Goal: Task Accomplishment & Management: Manage account settings

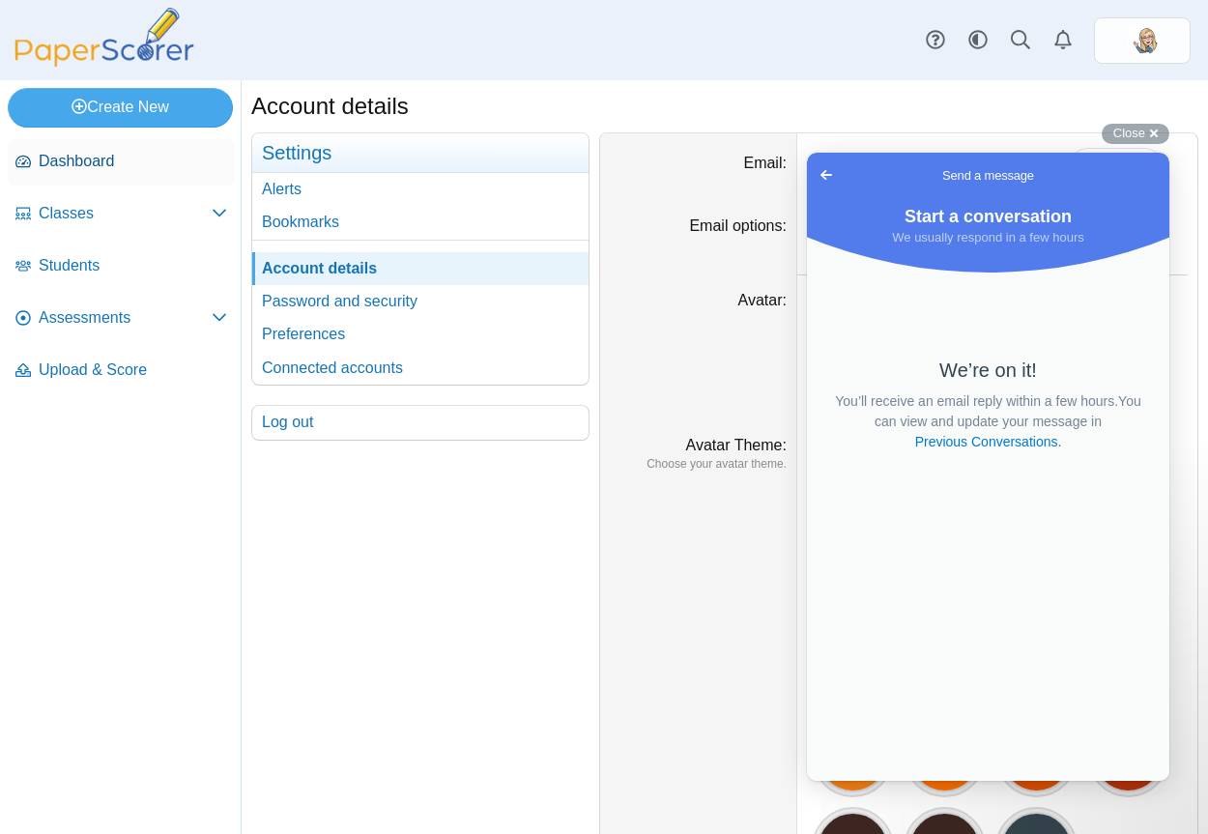
click at [115, 179] on link "Dashboard" at bounding box center [121, 162] width 227 height 46
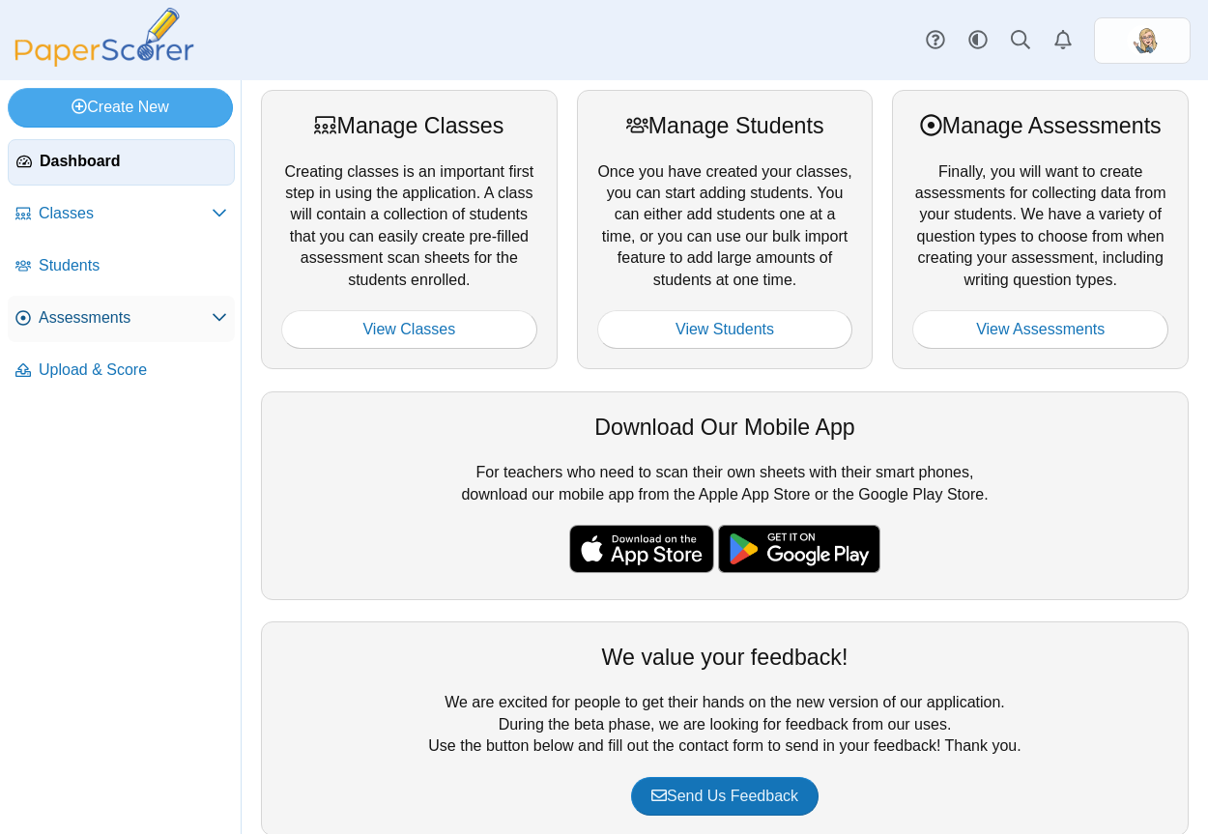
click at [181, 338] on link "Assessments" at bounding box center [121, 319] width 227 height 46
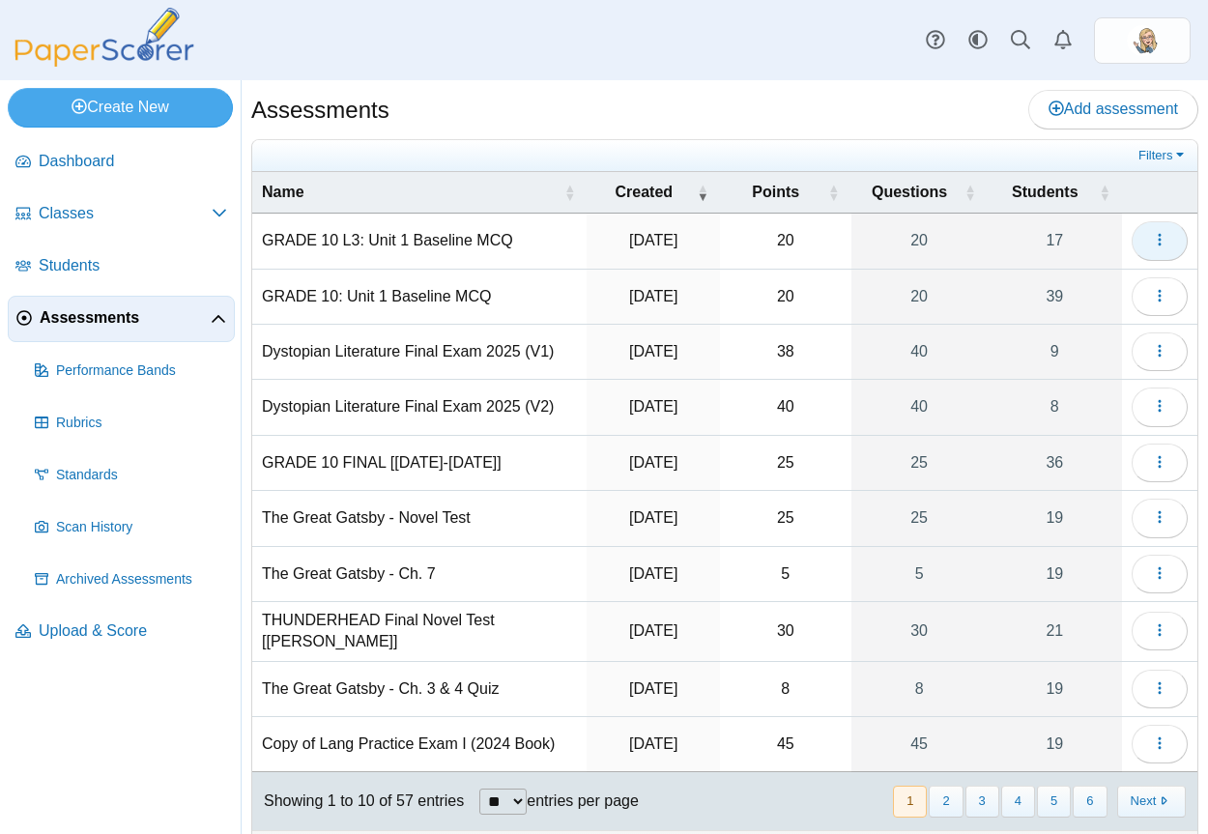
click at [1139, 251] on button "button" at bounding box center [1160, 240] width 56 height 39
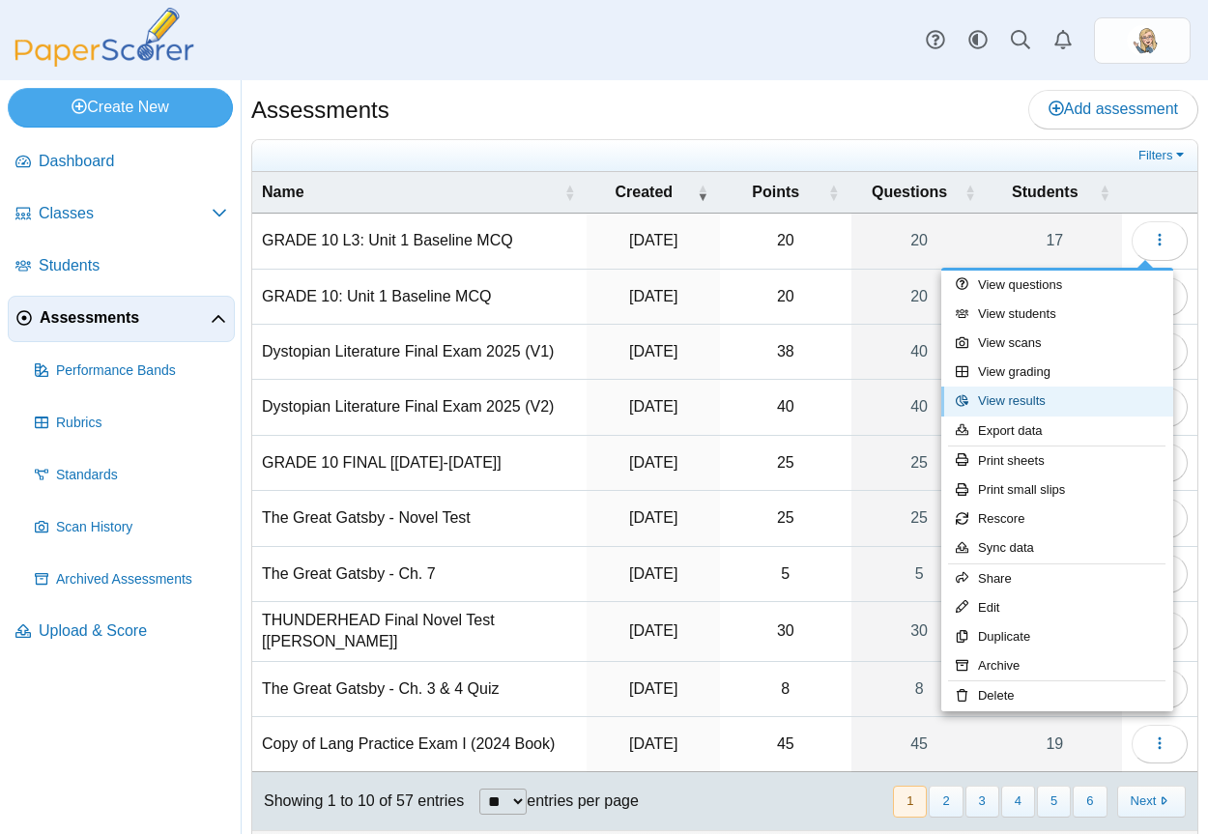
click at [1039, 404] on link "View results" at bounding box center [1057, 401] width 232 height 29
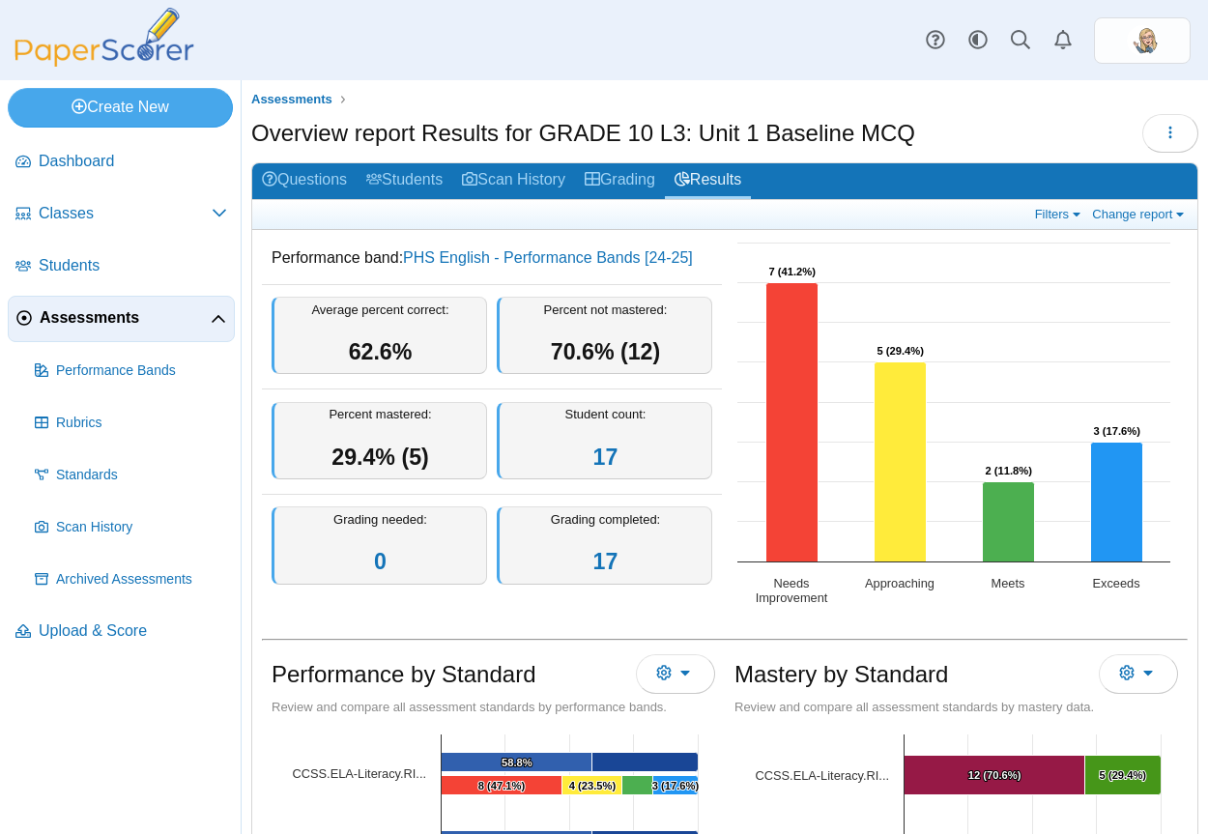
click at [979, 139] on div "Overview report Results for GRADE 10 L3: Unit 1 Baseline MCQ Loading…" at bounding box center [724, 135] width 947 height 43
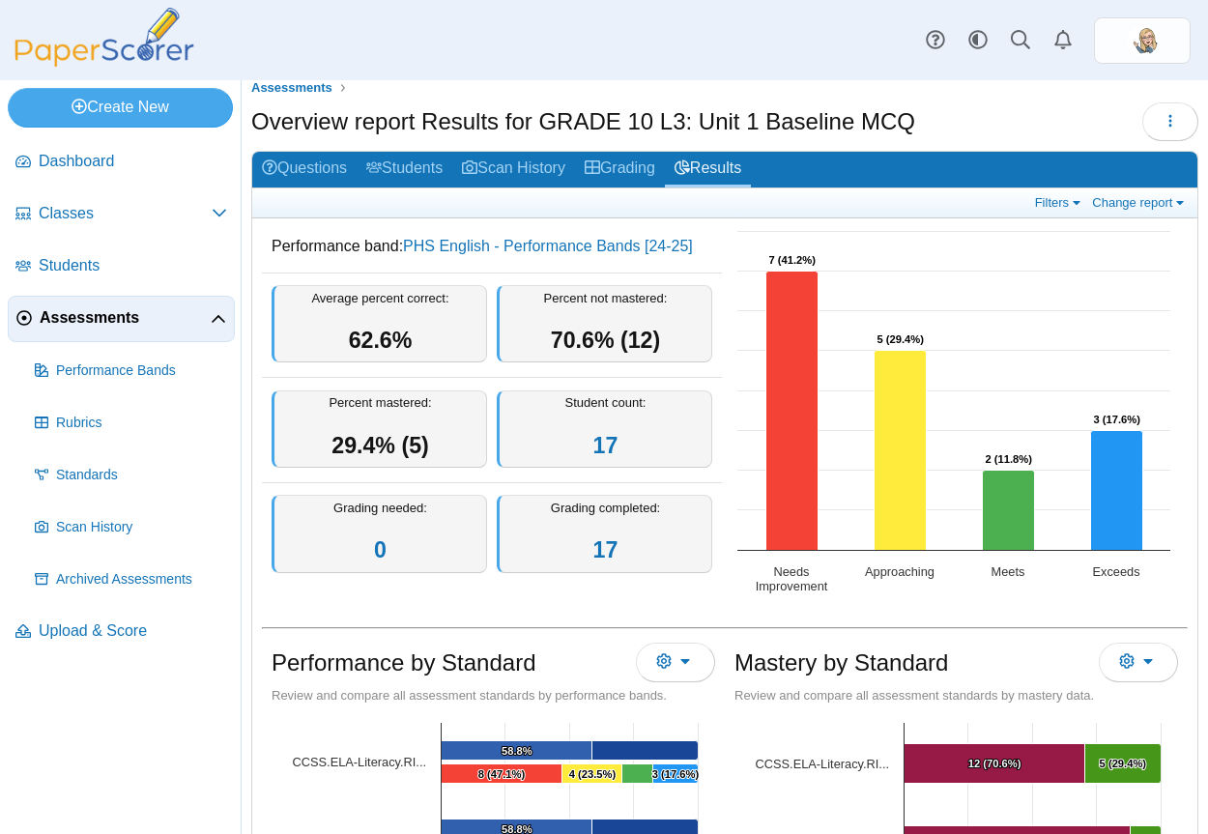
scroll to position [14, 0]
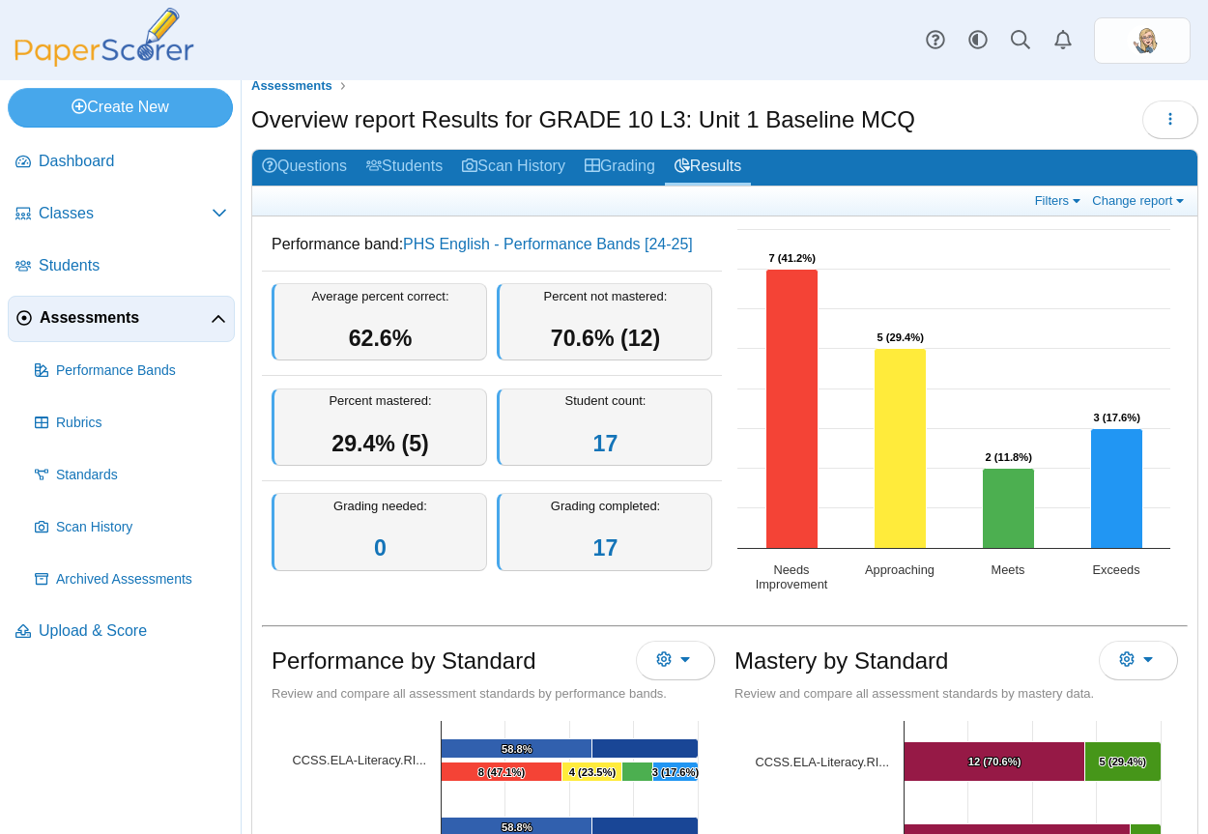
click at [420, 189] on div "Filters Show only: Loading… Change report Select a report: Overview report Ques…" at bounding box center [724, 202] width 945 height 30
click at [420, 166] on link "Students" at bounding box center [405, 168] width 96 height 36
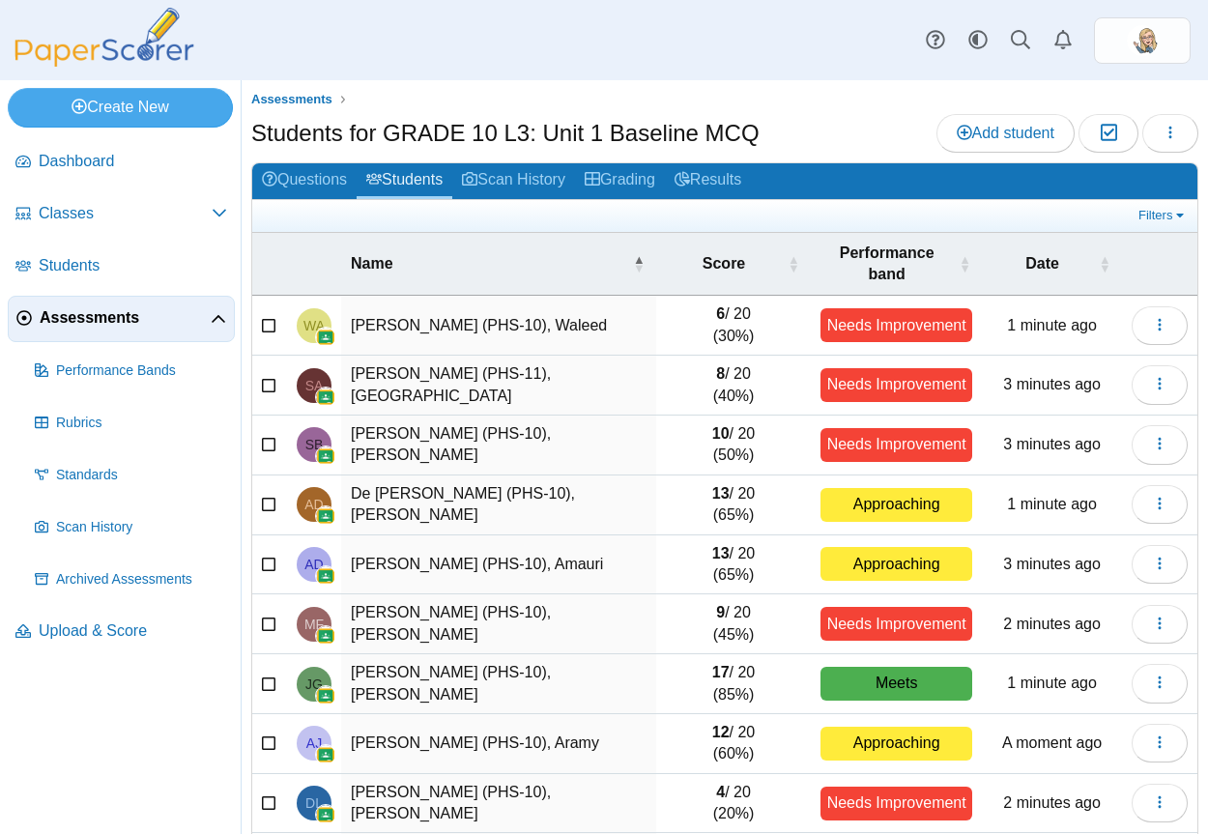
scroll to position [142, 0]
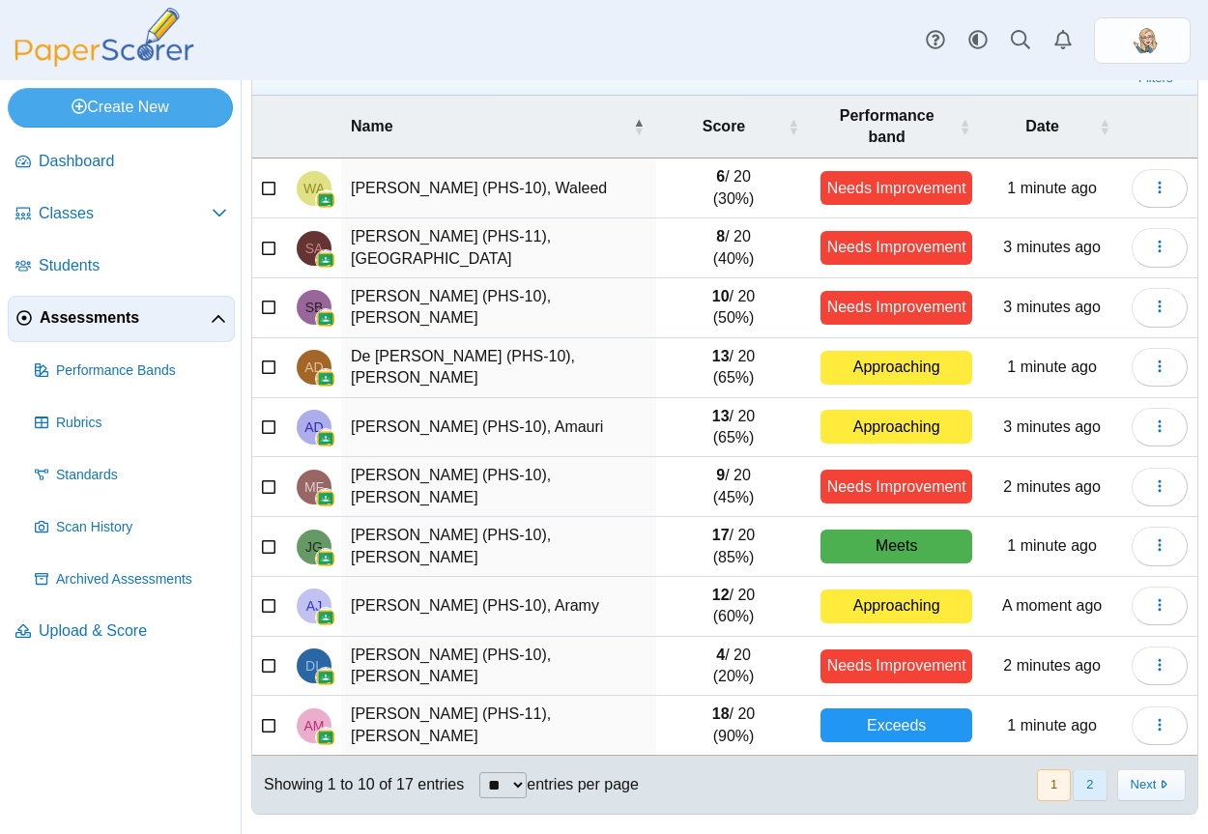
click at [1076, 772] on button "2" at bounding box center [1090, 785] width 34 height 32
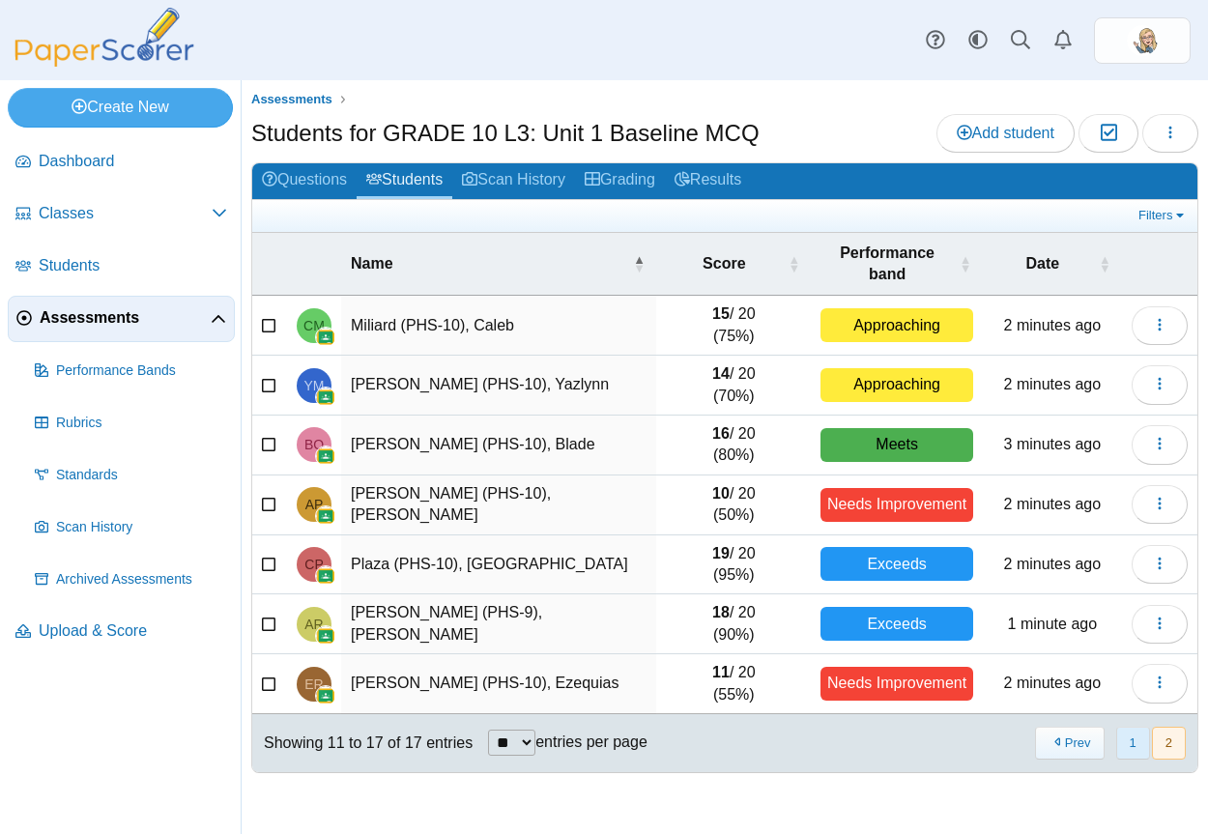
click at [1124, 745] on button "1" at bounding box center [1133, 743] width 34 height 32
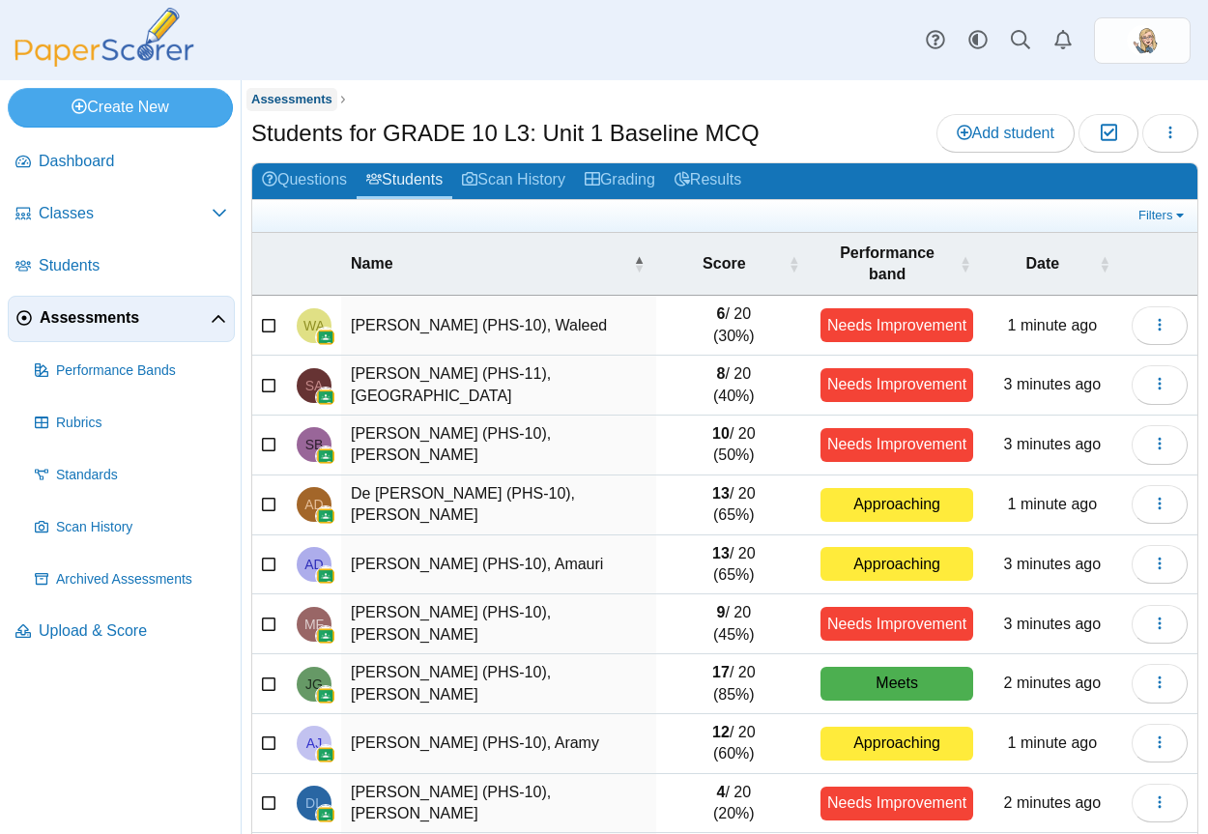
click at [309, 95] on span "Assessments" at bounding box center [291, 99] width 81 height 14
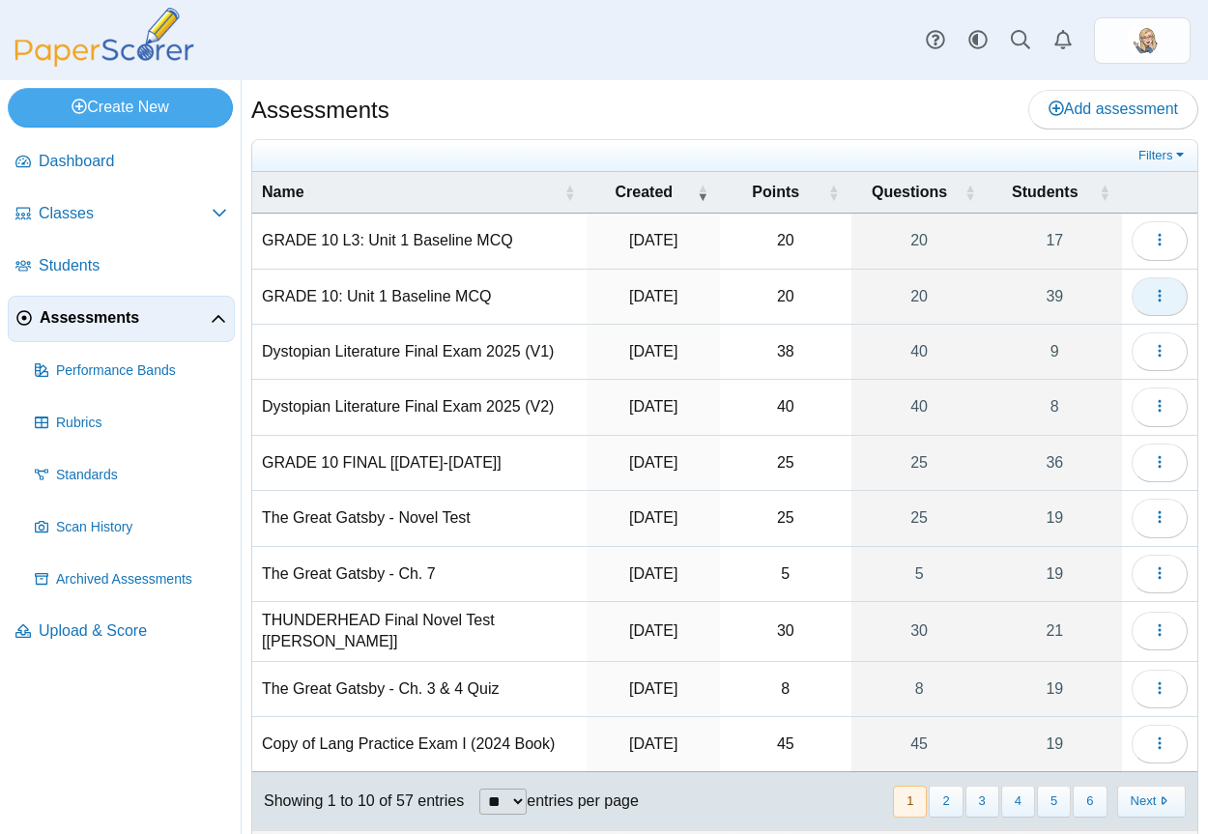
click at [1155, 312] on button "button" at bounding box center [1160, 296] width 56 height 39
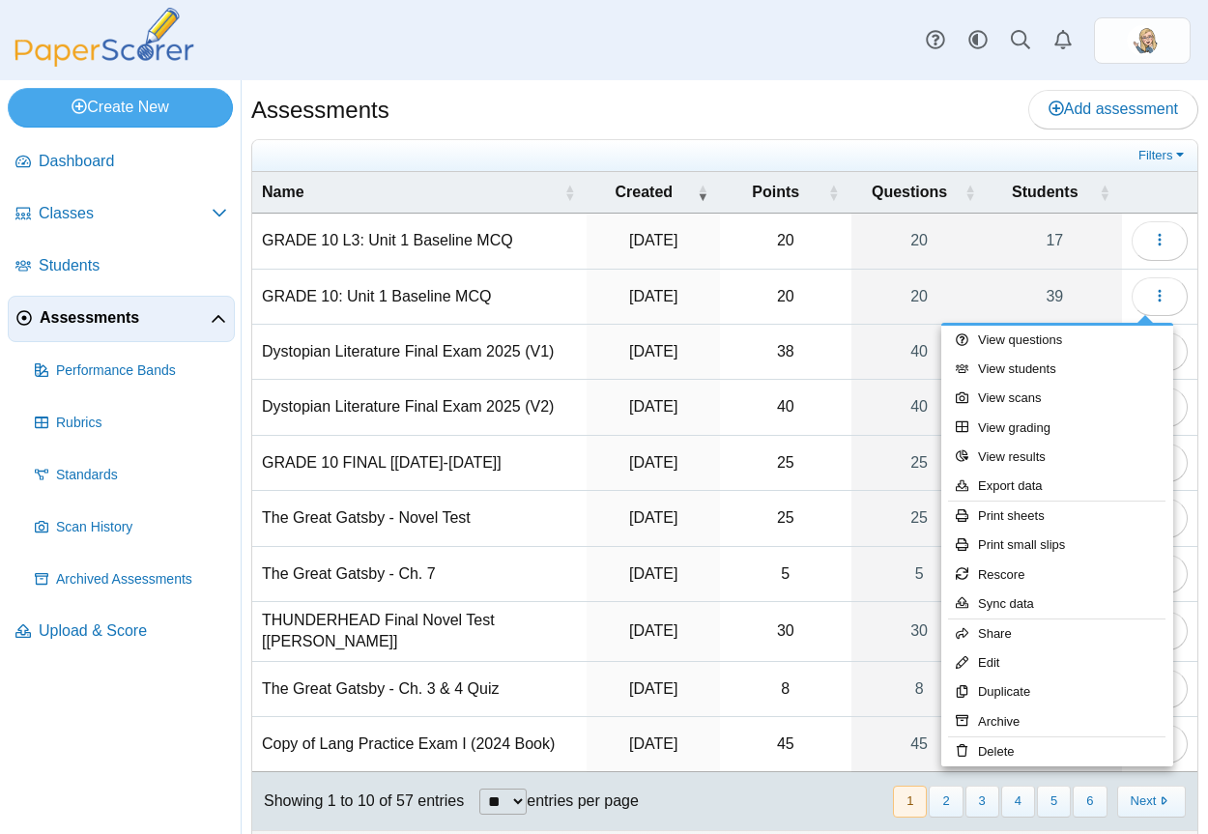
click at [731, 99] on div "Assessments Add assessment" at bounding box center [724, 111] width 947 height 43
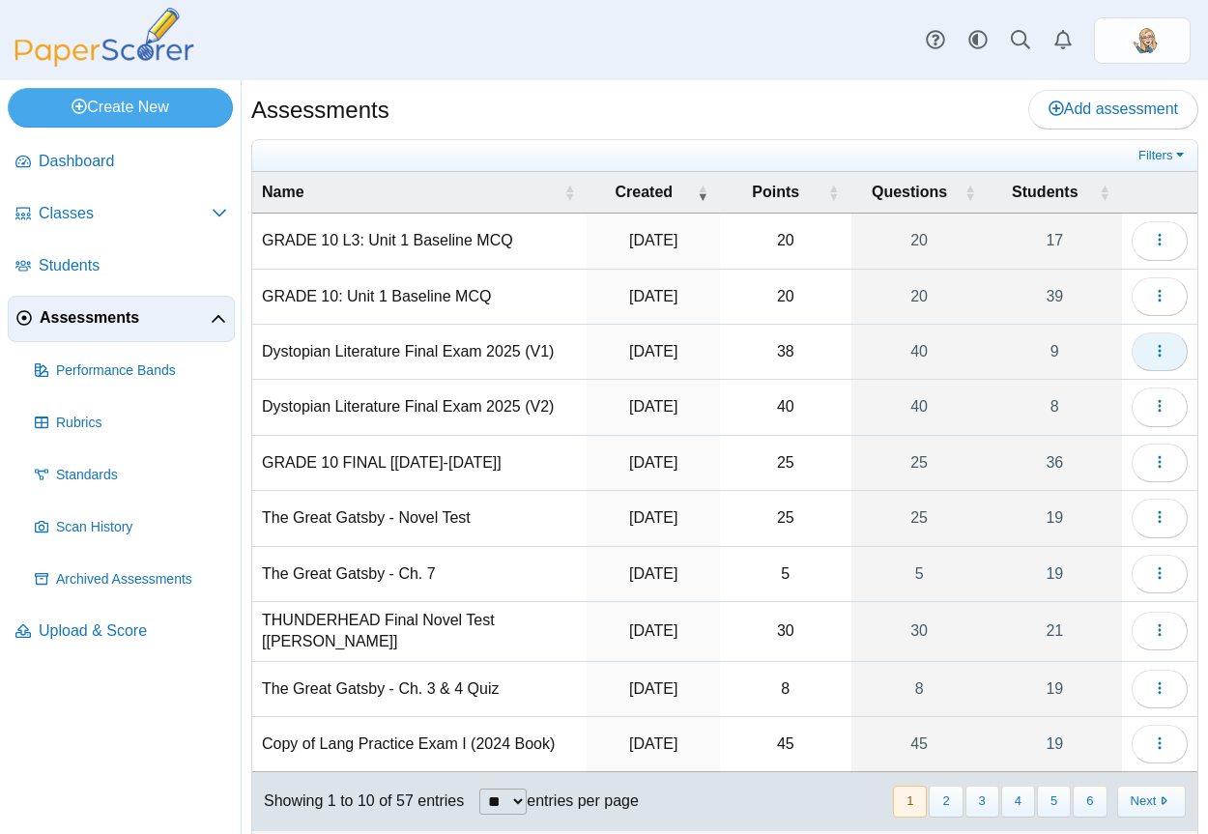
click at [1135, 356] on button "button" at bounding box center [1160, 351] width 56 height 39
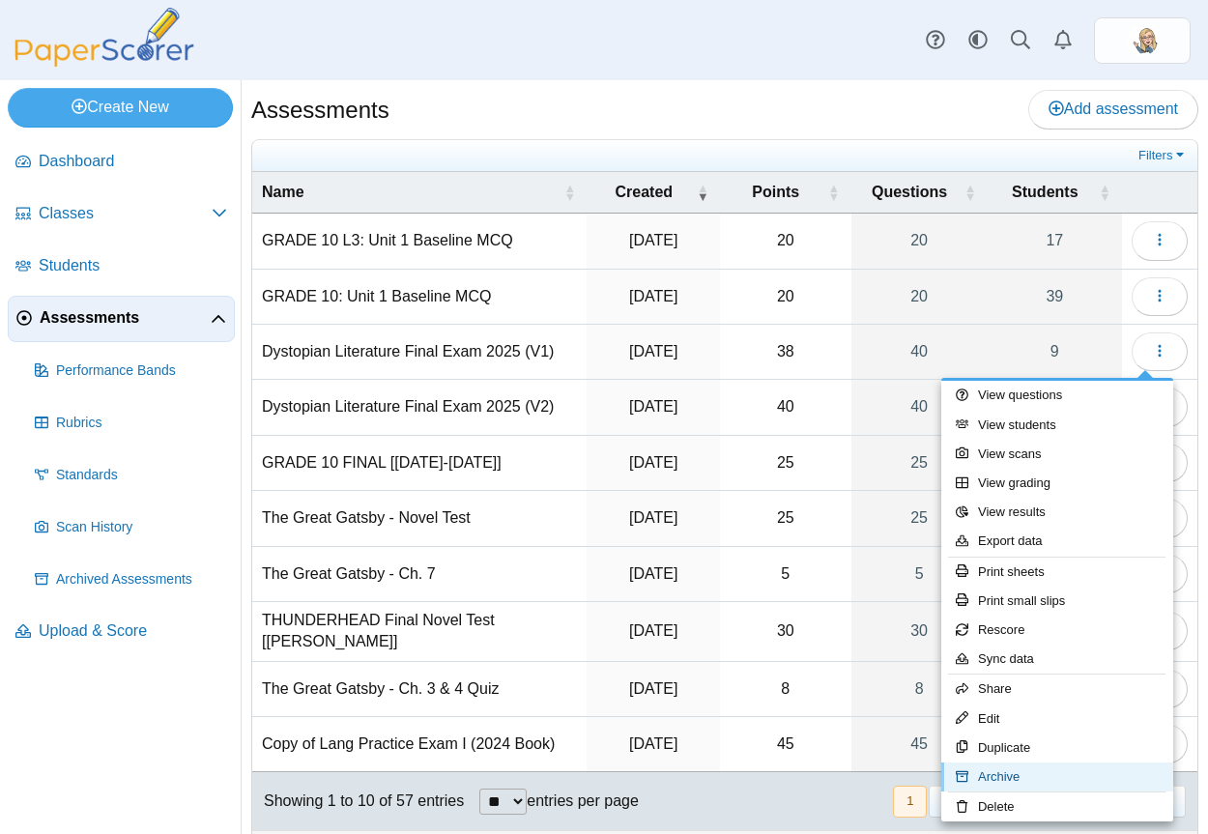
click at [1110, 769] on link "Archive" at bounding box center [1057, 777] width 232 height 29
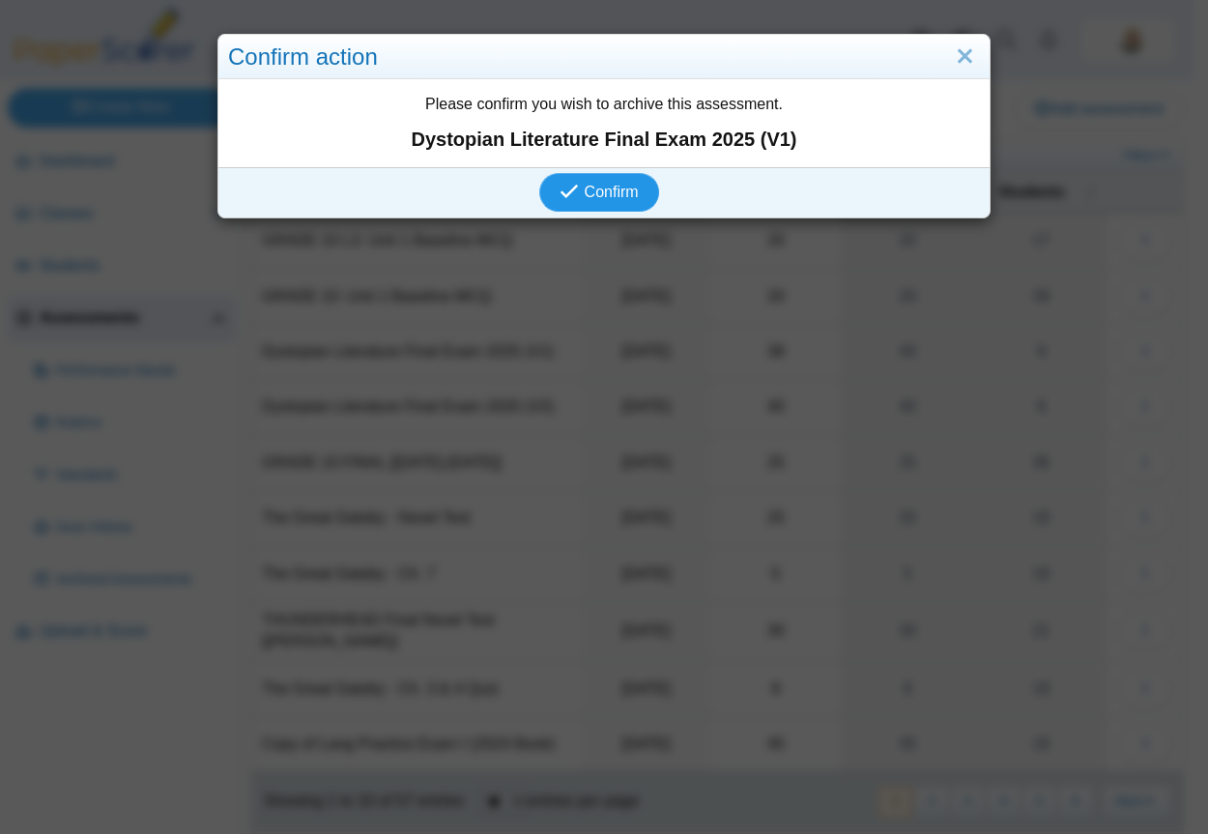
click at [596, 199] on span "Confirm" at bounding box center [612, 192] width 54 height 16
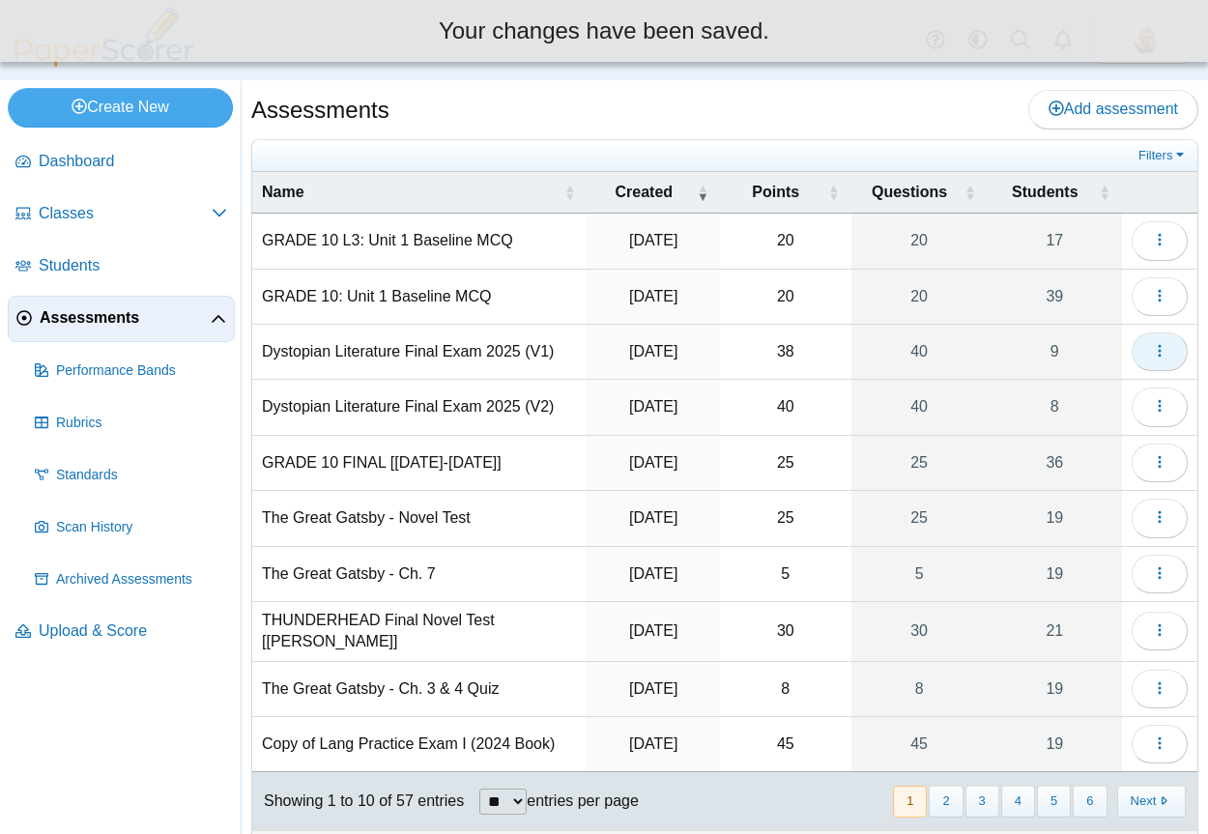
click at [1152, 355] on icon "button" at bounding box center [1159, 350] width 15 height 15
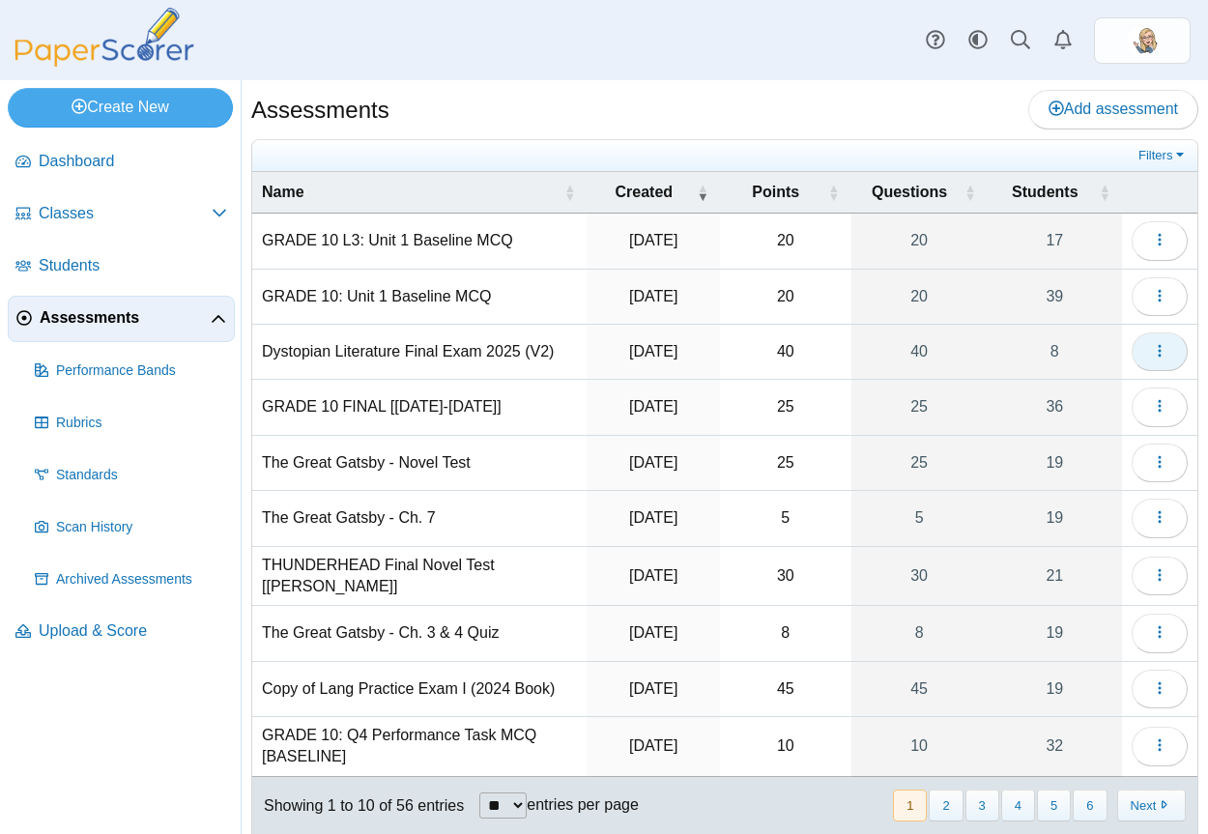
click at [1152, 359] on span "button" at bounding box center [1159, 351] width 15 height 16
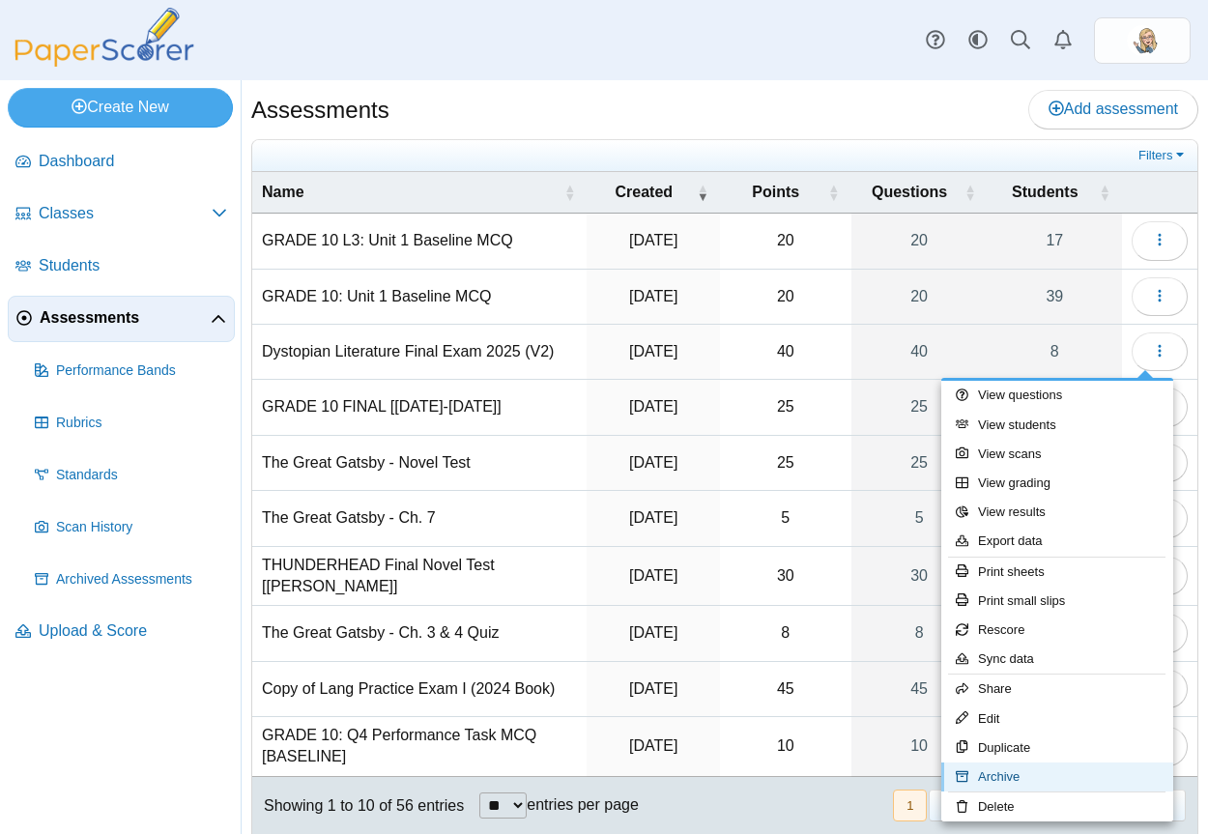
click at [1016, 770] on link "Archive" at bounding box center [1057, 777] width 232 height 29
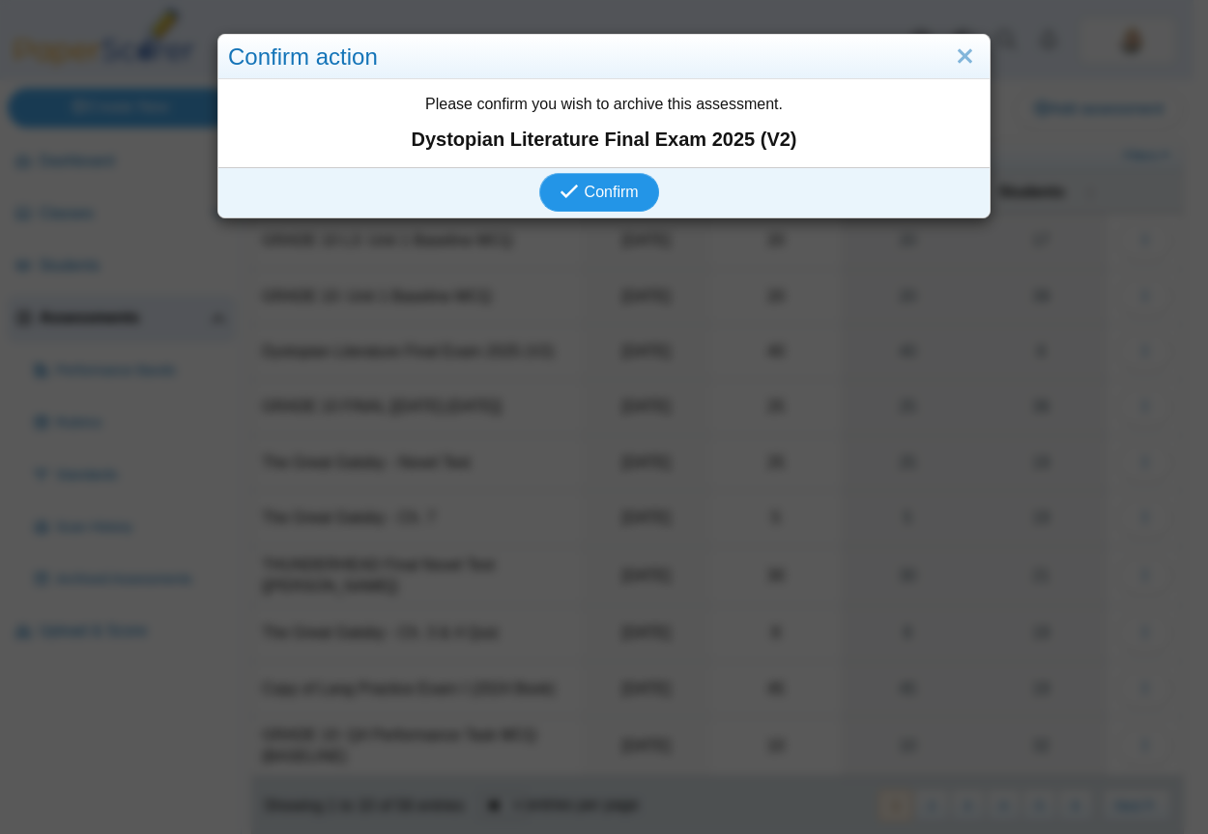
click at [591, 184] on span "Confirm" at bounding box center [612, 192] width 54 height 16
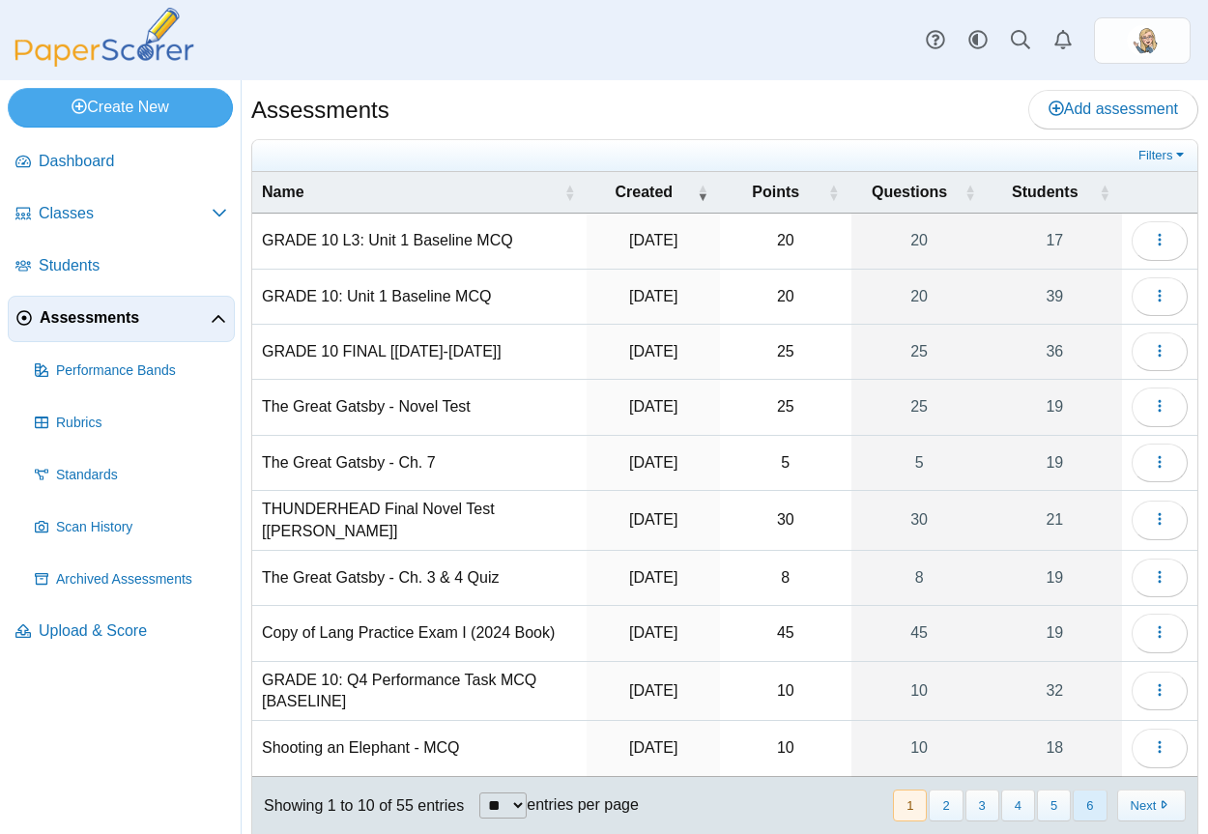
click at [1073, 796] on button "6" at bounding box center [1090, 806] width 34 height 32
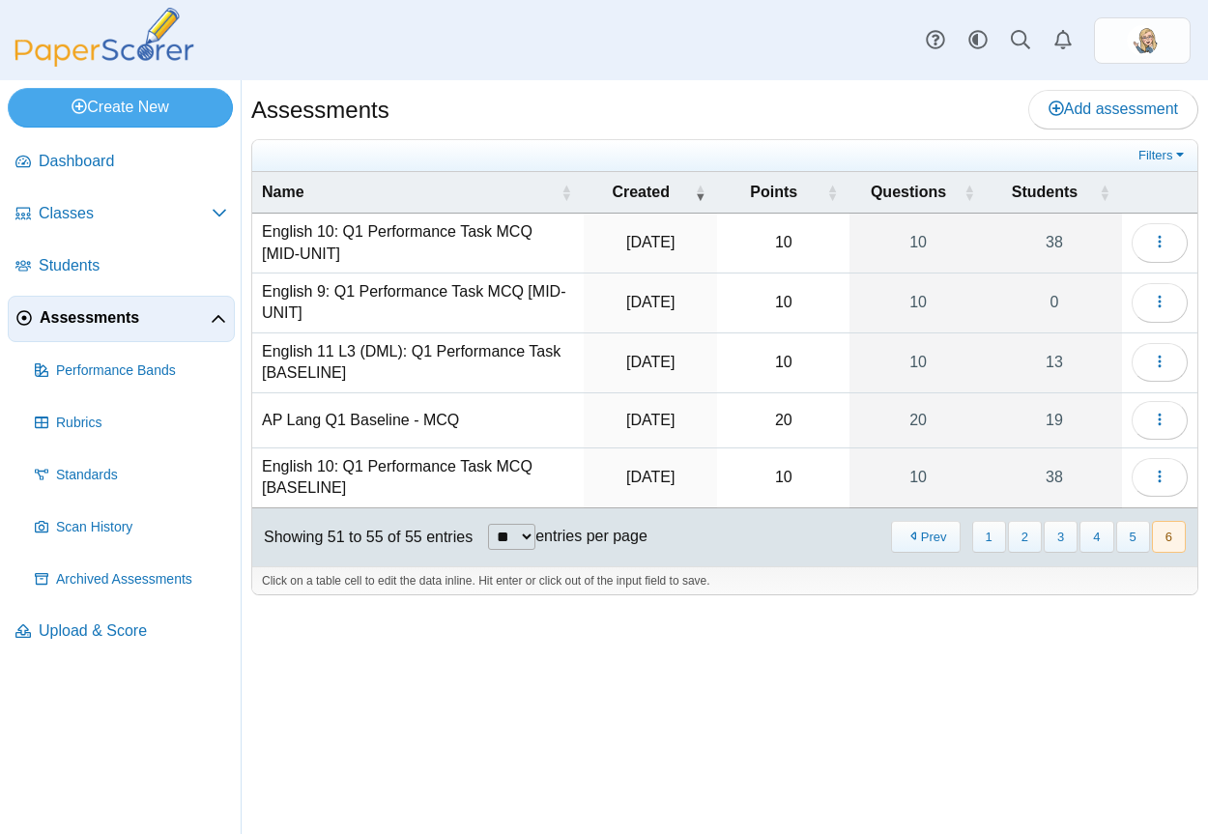
click at [1130, 483] on td "Loading…" at bounding box center [1159, 478] width 75 height 60
click at [1163, 477] on icon "button" at bounding box center [1159, 476] width 15 height 15
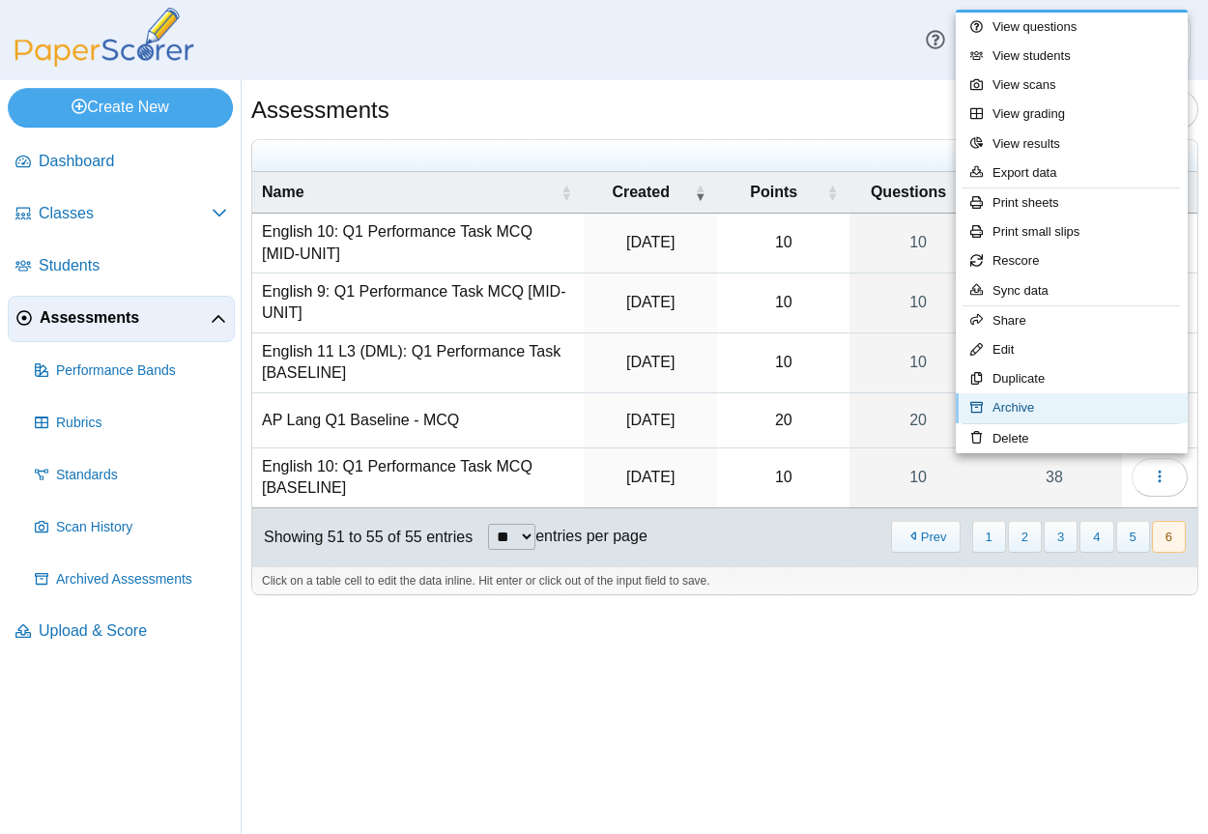
click at [1091, 410] on link "Archive" at bounding box center [1072, 407] width 232 height 29
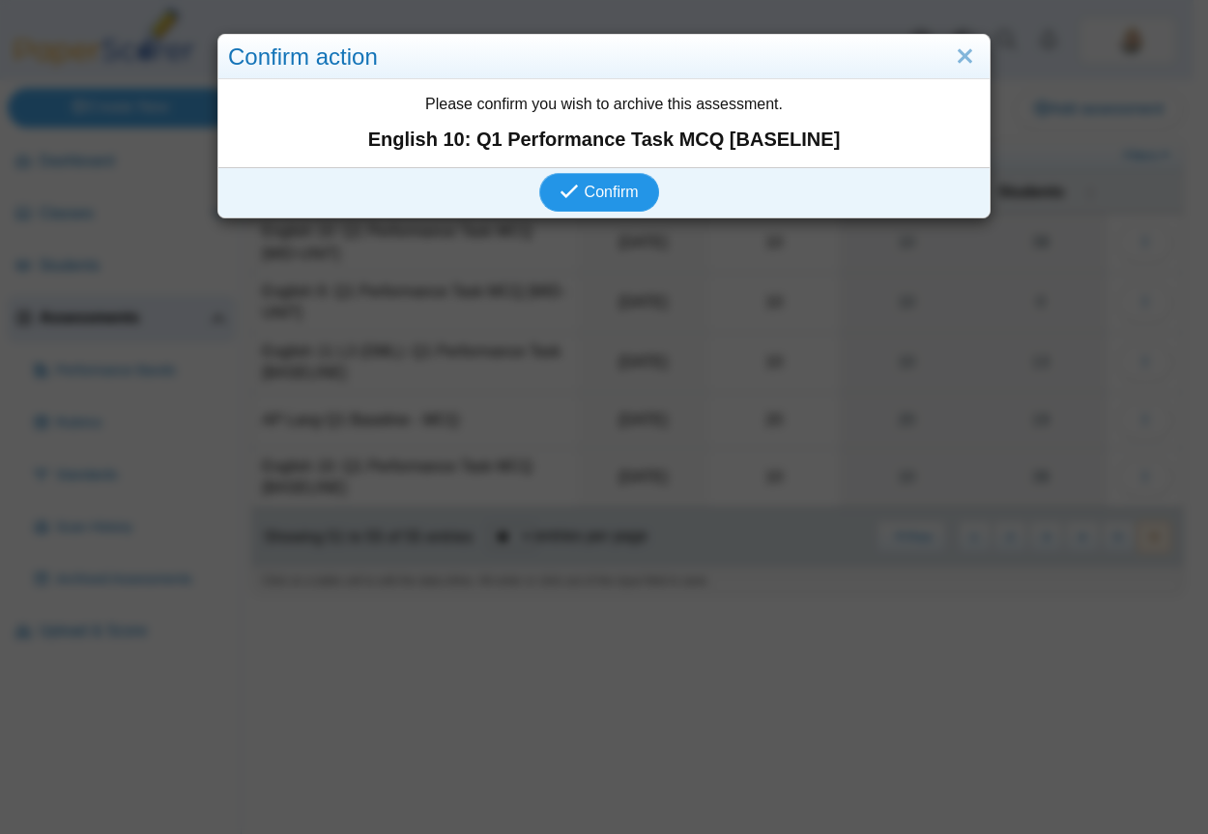
click at [619, 212] on button "Confirm" at bounding box center [598, 192] width 119 height 39
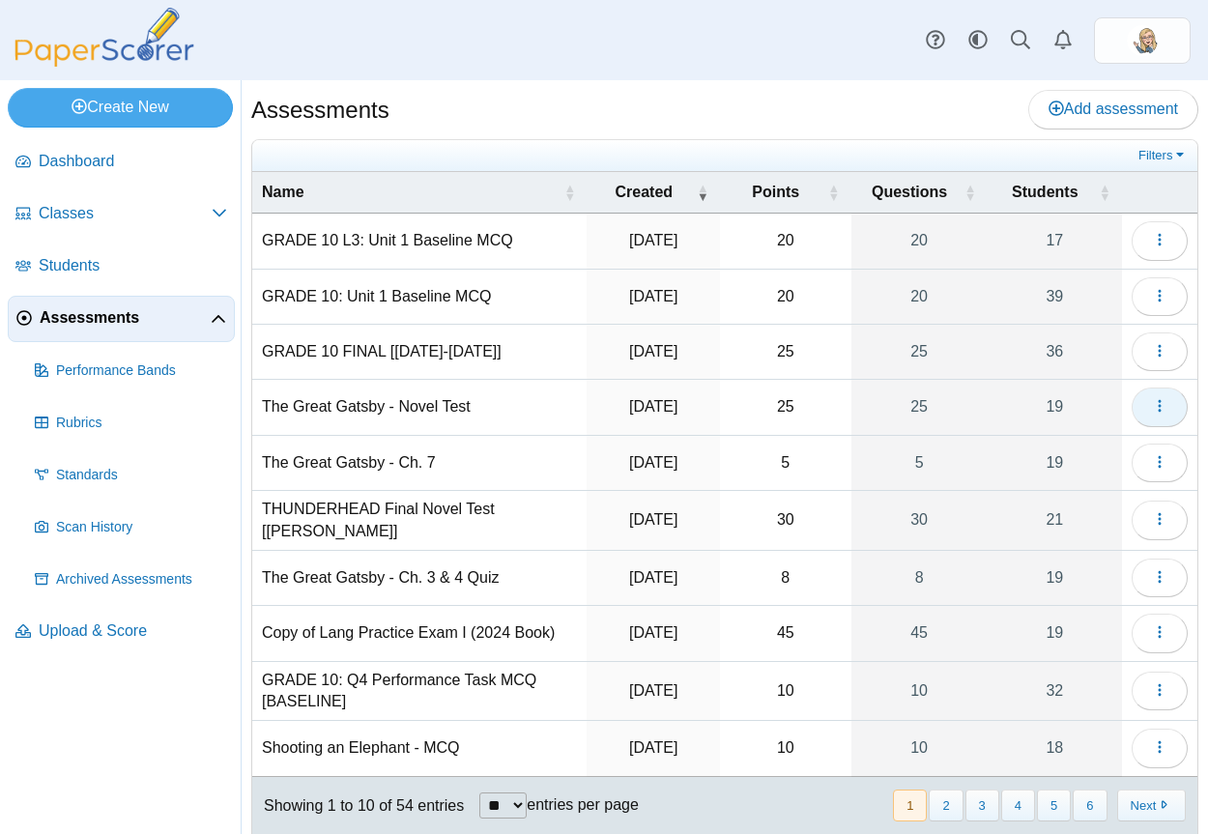
click at [1148, 418] on button "button" at bounding box center [1160, 407] width 56 height 39
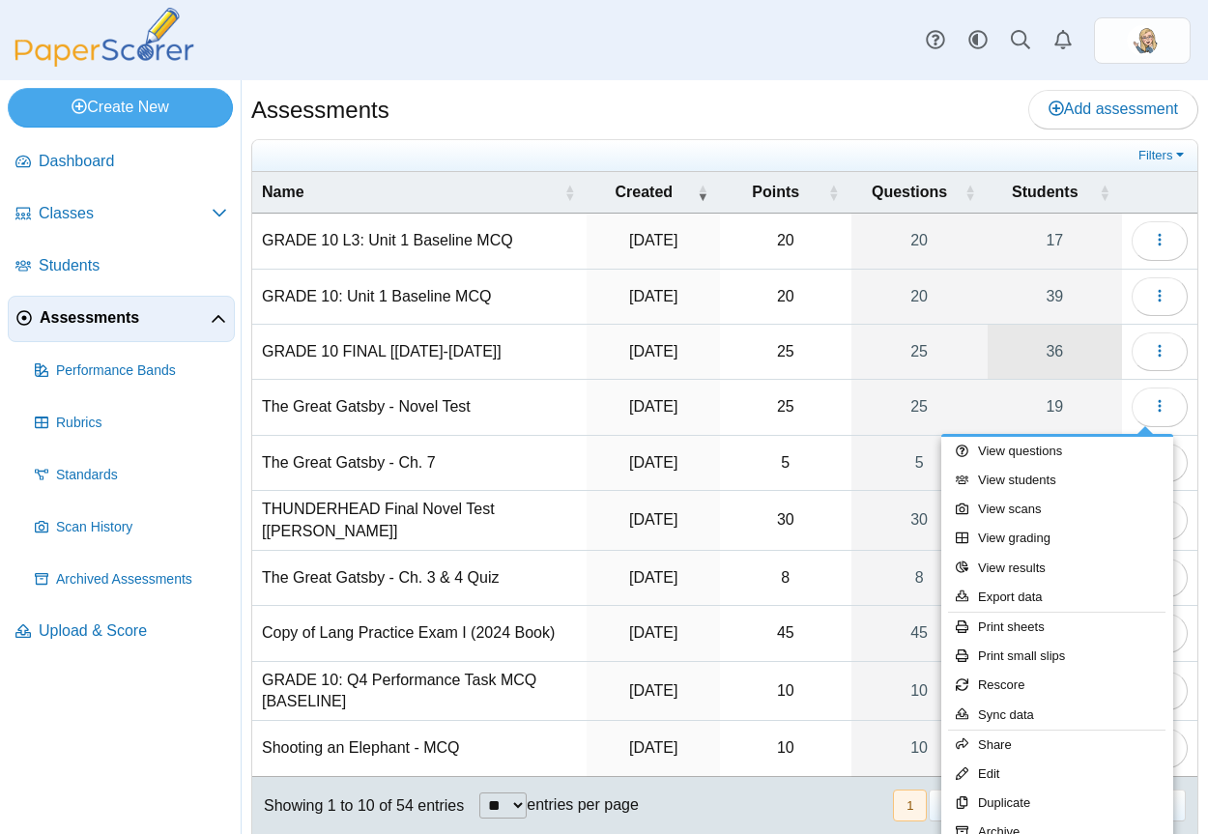
click at [1024, 377] on link "36" at bounding box center [1055, 352] width 134 height 54
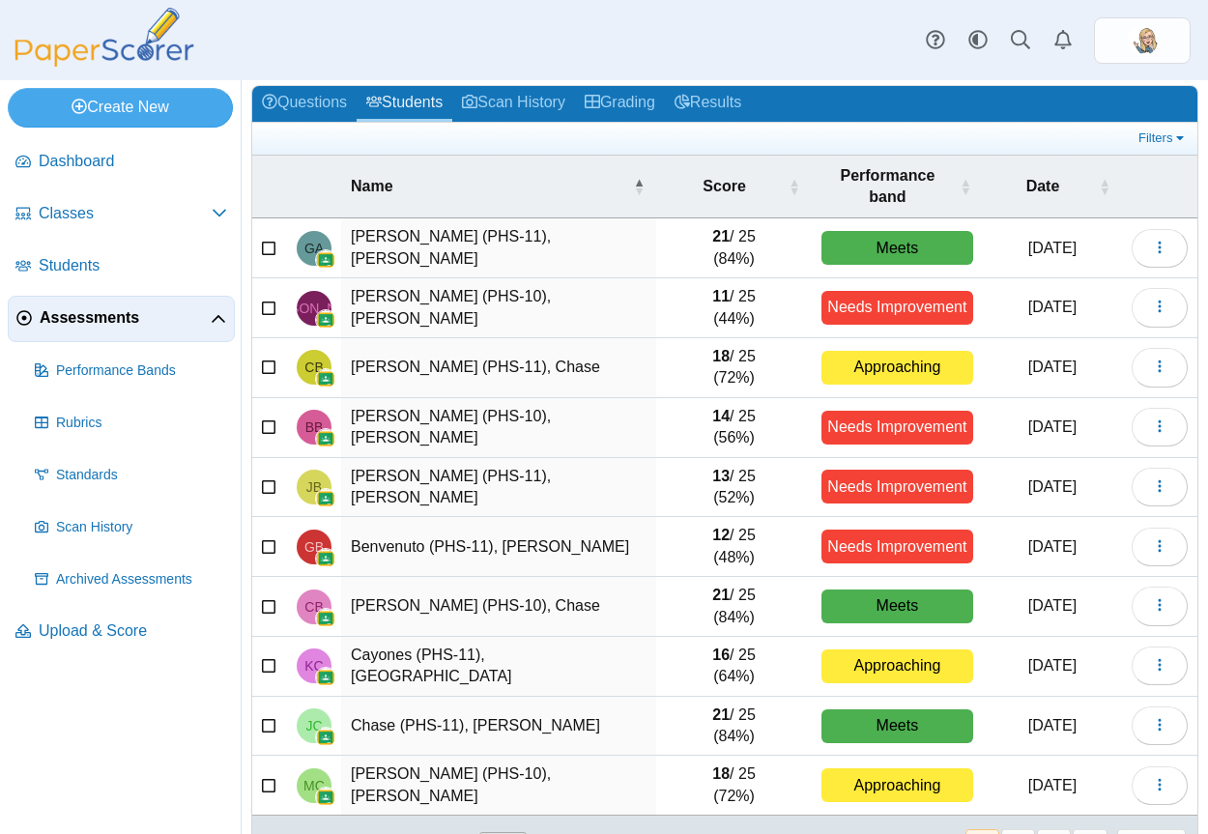
scroll to position [142, 0]
